Goal: Task Accomplishment & Management: Use online tool/utility

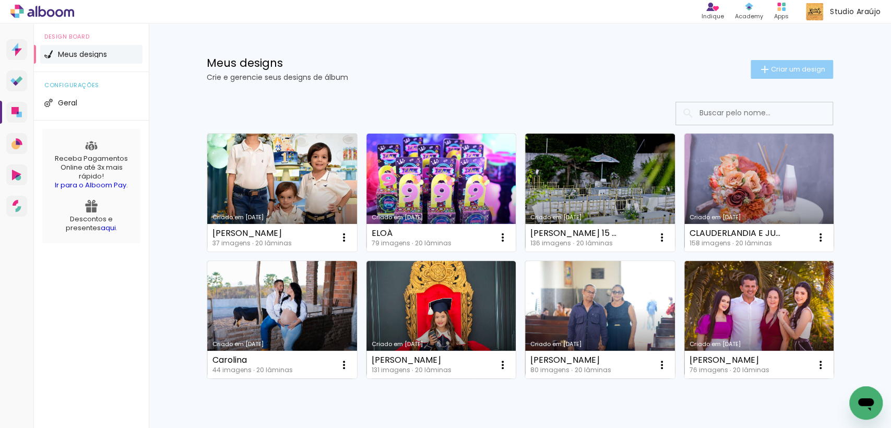
click at [785, 72] on span "Criar um design" at bounding box center [798, 69] width 54 height 7
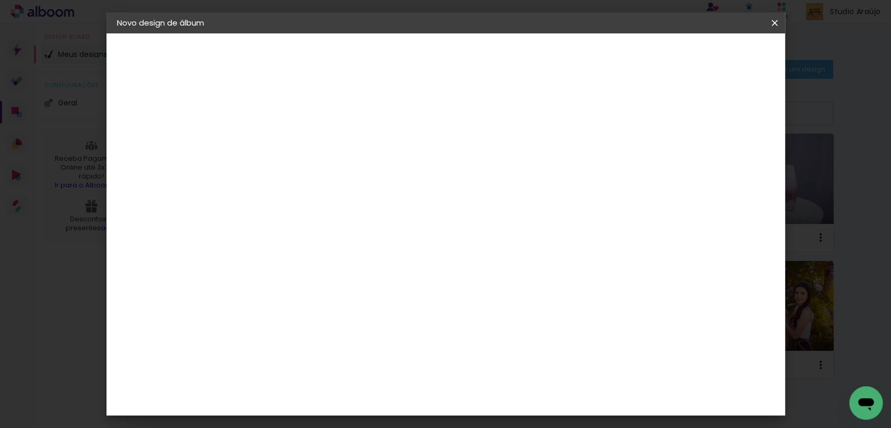
click at [288, 146] on input at bounding box center [288, 140] width 0 height 16
paste input "CASAMENTO - VAGNER E [PERSON_NAME]"
drag, startPoint x: 489, startPoint y: 139, endPoint x: 326, endPoint y: 121, distance: 163.9
click at [0, 0] on div "Informações Dê um título ao seu álbum. Avançar" at bounding box center [0, 0] width 0 height 0
type input "VAGNER E [PERSON_NAME]"
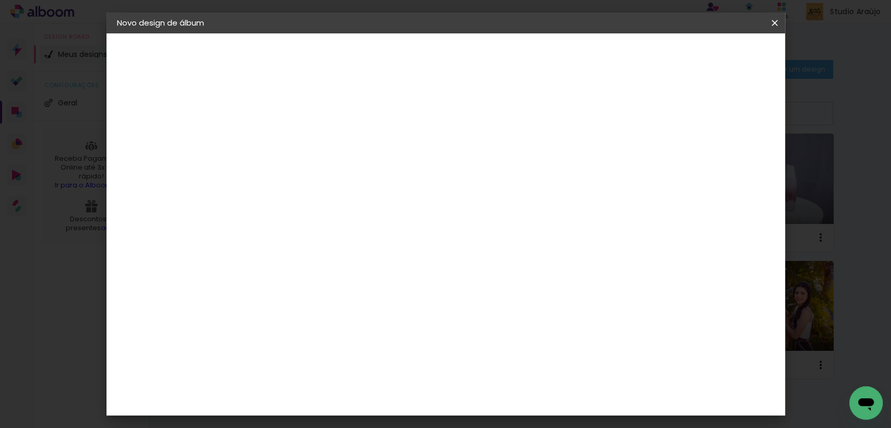
type paper-input "VAGNER E [PERSON_NAME]"
click at [0, 0] on slot "Avançar" at bounding box center [0, 0] width 0 height 0
click at [483, 169] on paper-item "Tamanho Livre" at bounding box center [433, 158] width 100 height 23
click at [483, 158] on paper-item "Tamanho Livre" at bounding box center [433, 158] width 100 height 23
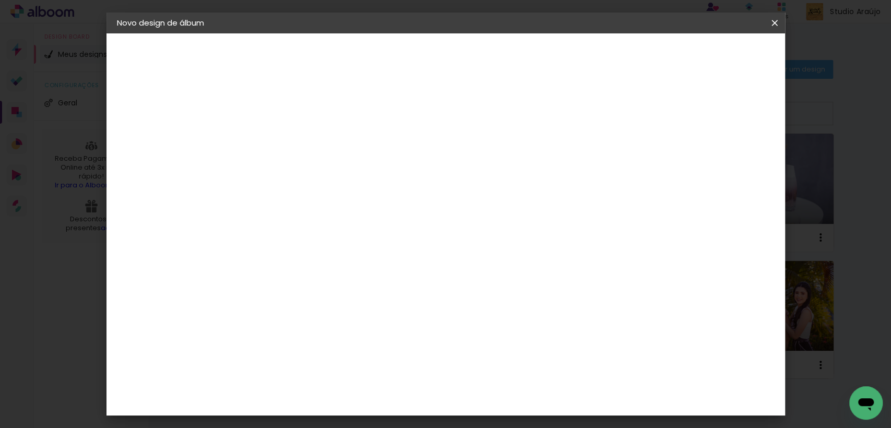
click at [483, 159] on paper-item "Tamanho Livre" at bounding box center [433, 158] width 100 height 23
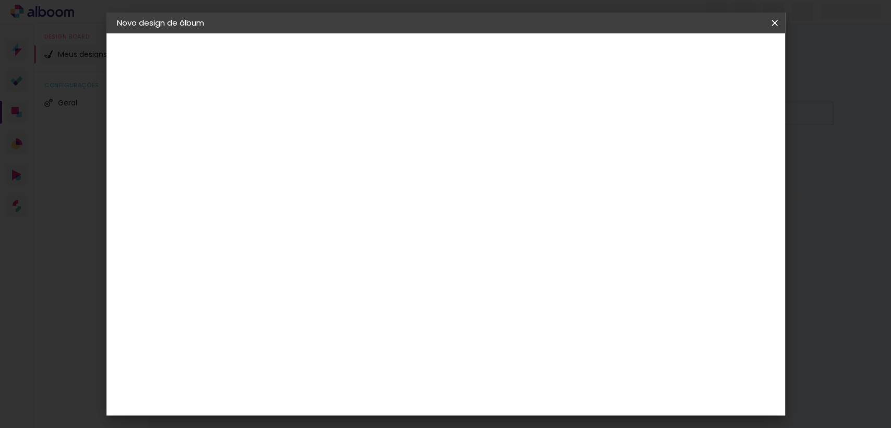
click at [0, 0] on slot "Voltar" at bounding box center [0, 0] width 0 height 0
click at [288, 140] on input at bounding box center [288, 140] width 0 height 16
paste input "CASAMENTO - VAGNER E [PERSON_NAME]"
drag, startPoint x: 493, startPoint y: 143, endPoint x: 325, endPoint y: 139, distance: 167.6
click at [0, 0] on div "Informações Dê um título ao seu álbum. Avançar" at bounding box center [0, 0] width 0 height 0
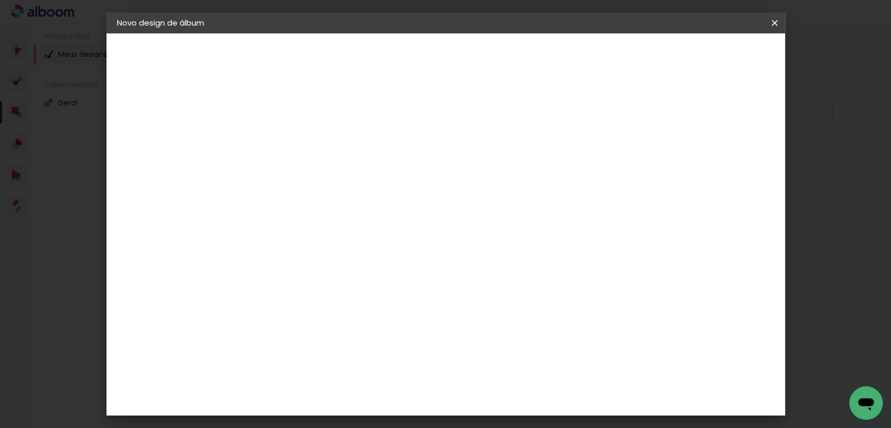
type input "VAGNER E [PERSON_NAME]"
type paper-input "VAGNER E [PERSON_NAME]"
click at [0, 0] on header "Informações Dê um título ao seu álbum. Avançar" at bounding box center [0, 0] width 0 height 0
click at [395, 55] on paper-button "Avançar" at bounding box center [369, 55] width 51 height 18
click at [455, 161] on paper-item "Tamanho Livre" at bounding box center [408, 158] width 93 height 23
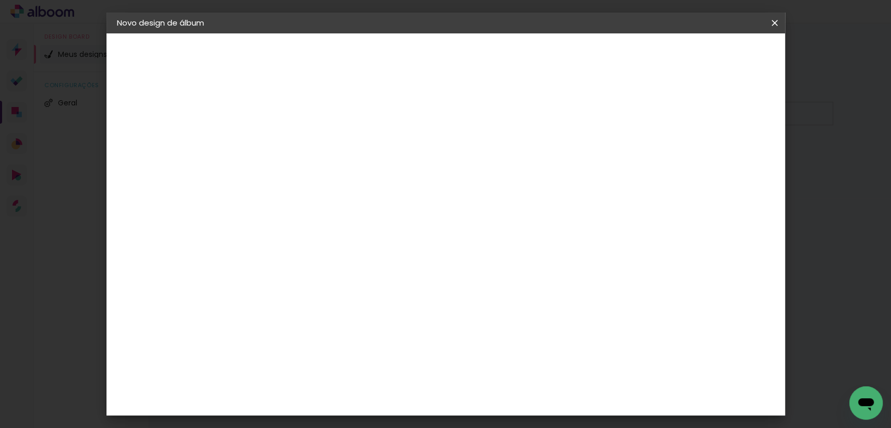
click at [455, 63] on paper-button "Avançar" at bounding box center [429, 55] width 51 height 18
type input "4"
type paper-input "4"
click at [725, 103] on input "4" at bounding box center [720, 100] width 19 height 16
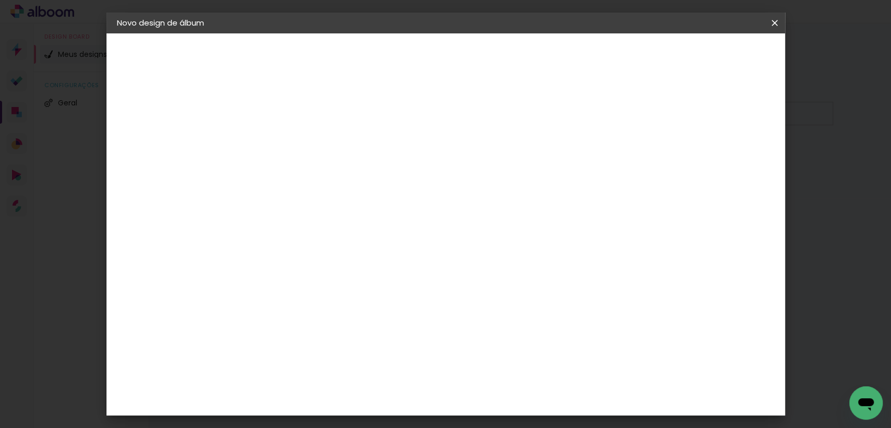
click at [725, 103] on div "30 cm cm cm mm A maioria das encadernadoras sugere 5mm de sangria." at bounding box center [488, 116] width 492 height 84
type input "5"
type paper-input "5"
click at [725, 157] on input "5" at bounding box center [721, 158] width 19 height 16
type input "4"
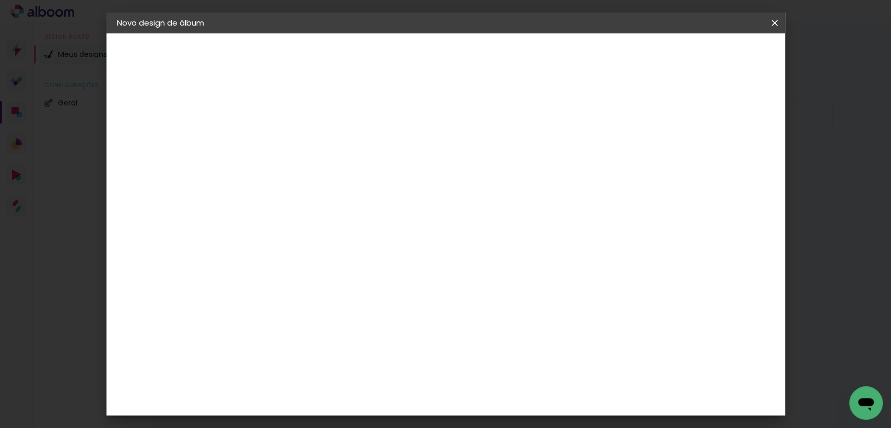
type paper-input "4"
click at [725, 160] on input "4" at bounding box center [720, 158] width 19 height 16
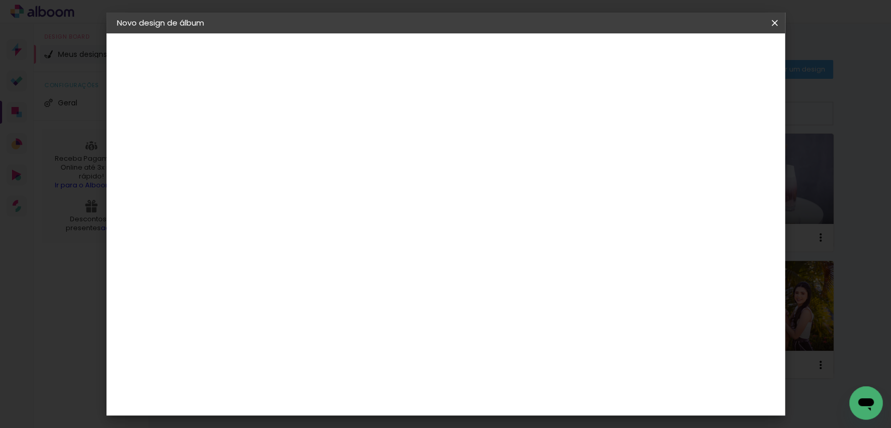
type input "3"
type paper-input "3"
click at [725, 160] on input "3" at bounding box center [720, 158] width 19 height 16
type input "2"
type paper-input "2"
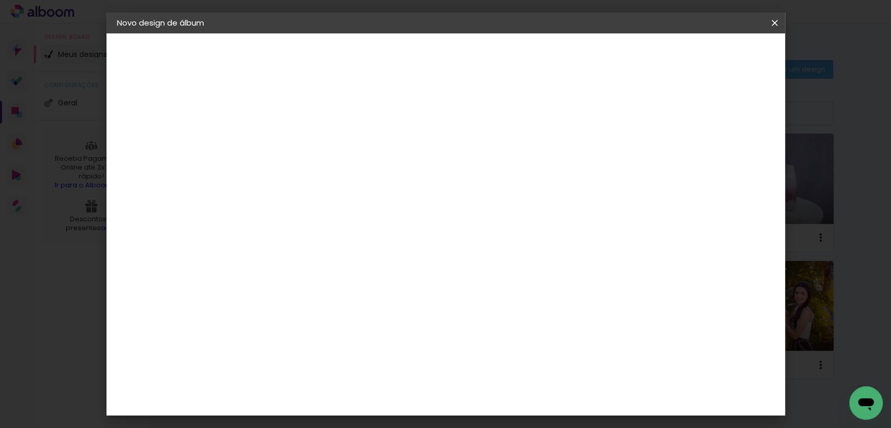
click at [725, 160] on input "2" at bounding box center [722, 158] width 19 height 16
type input "1"
type paper-input "1"
click at [730, 160] on input "1" at bounding box center [724, 158] width 19 height 16
click at [709, 56] on span "Iniciar design" at bounding box center [685, 55] width 48 height 7
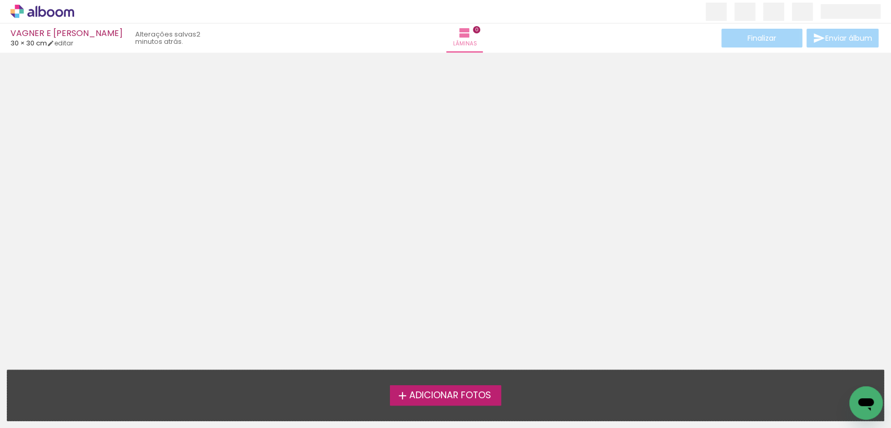
click at [482, 396] on span "Adicionar Fotos" at bounding box center [450, 395] width 82 height 9
click at [0, 0] on input "file" at bounding box center [0, 0] width 0 height 0
